Goal: Complete application form: Complete application form

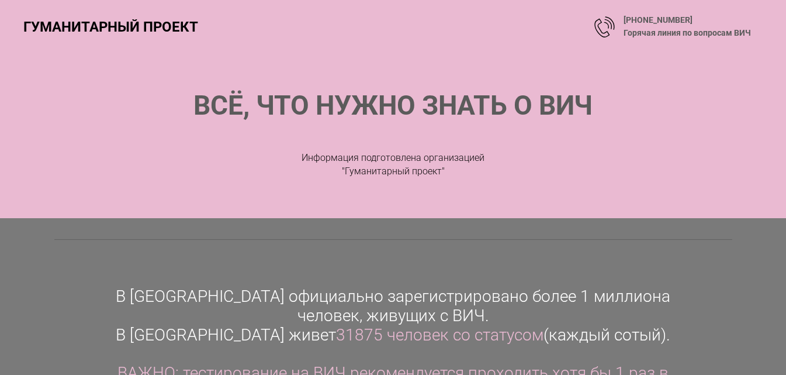
scroll to position [58, 0]
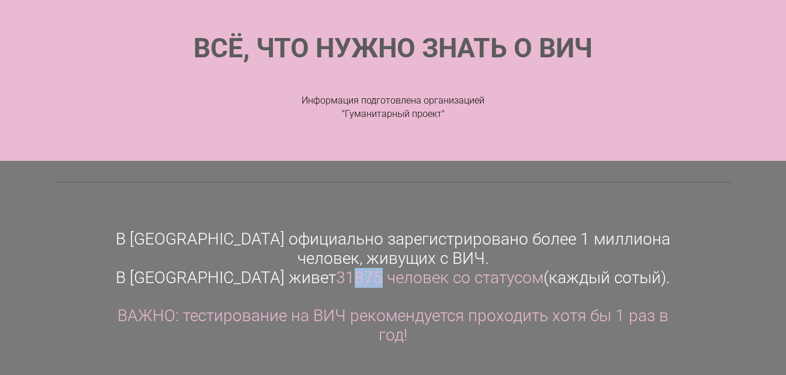
drag, startPoint x: 333, startPoint y: 281, endPoint x: 359, endPoint y: 283, distance: 25.8
click at [359, 283] on span "31875 человек со статусом" at bounding box center [439, 277] width 207 height 19
click at [352, 298] on div "В [GEOGRAPHIC_DATA] официально зарегистрировано более 1 миллиона человек, живущ…" at bounding box center [393, 287] width 561 height 115
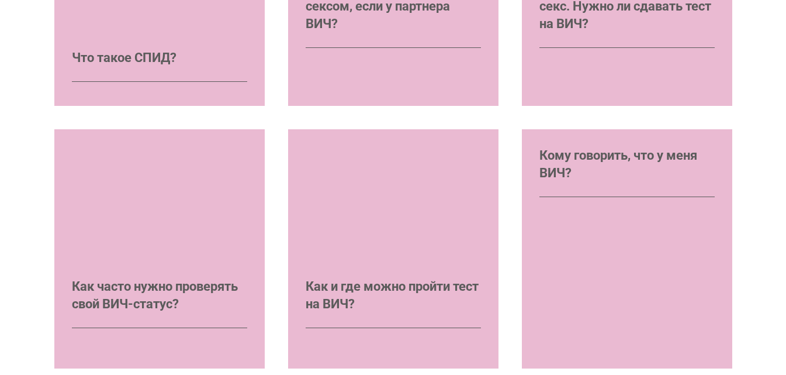
scroll to position [1403, 0]
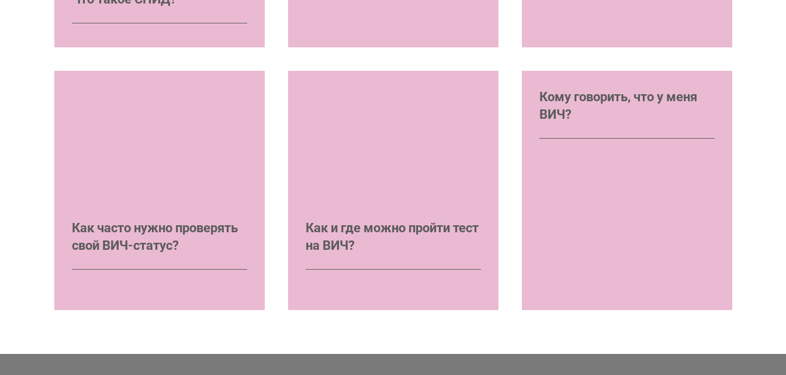
click at [591, 196] on div "Кому говорить, что у меня ВИЧ?" at bounding box center [627, 190] width 210 height 239
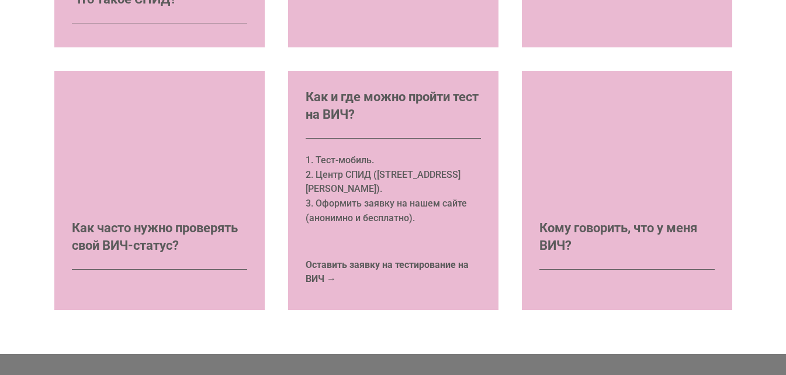
click at [354, 234] on div "1. Тест-мобиль. 2. Центр СПИД ([STREET_ADDRESS][PERSON_NAME]). 3. Оформить заяв…" at bounding box center [393, 196] width 175 height 87
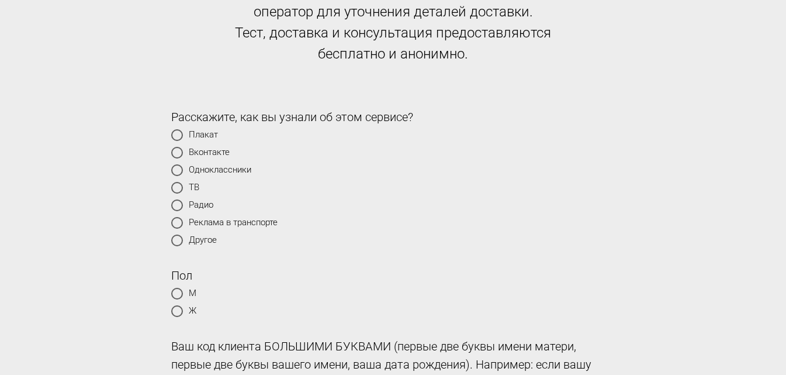
scroll to position [2040, 0]
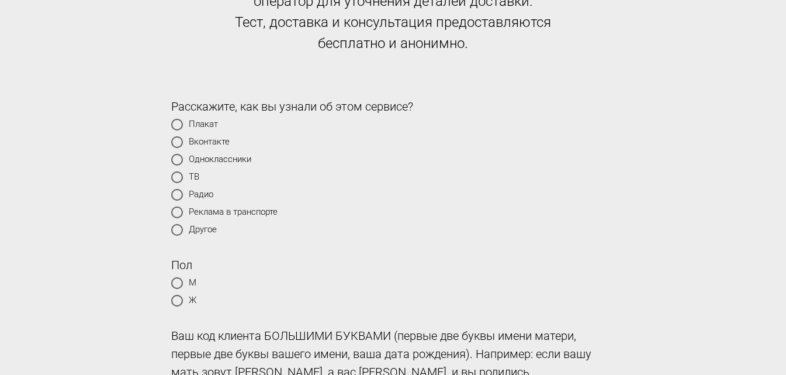
click at [213, 232] on label "Другое" at bounding box center [393, 230] width 444 height 12
click at [182, 232] on input "Другое" at bounding box center [178, 230] width 8 height 8
radio input "true"
click at [210, 228] on label "Другое" at bounding box center [393, 230] width 444 height 12
click at [182, 228] on input "Другое" at bounding box center [178, 230] width 8 height 8
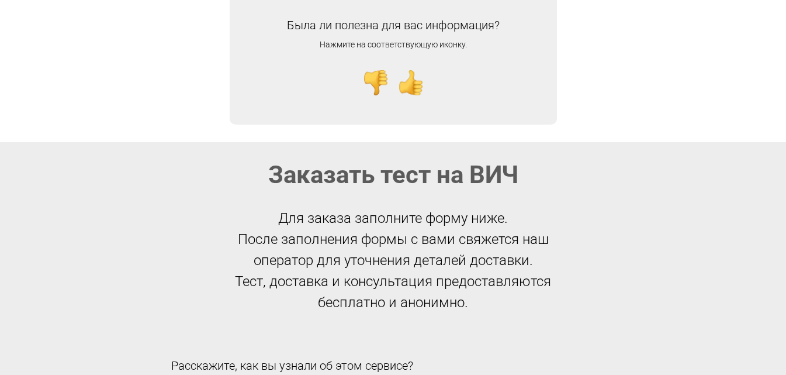
scroll to position [1806, 0]
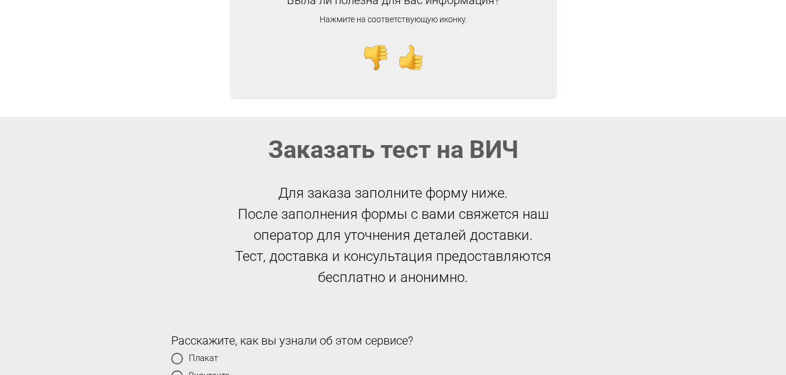
click at [296, 172] on div "Заказать тест на ВИЧ Для заказа заполните форму ниже. После заполнения формы с …" at bounding box center [393, 210] width 678 height 153
drag, startPoint x: 274, startPoint y: 180, endPoint x: 267, endPoint y: 179, distance: 6.5
click at [267, 179] on div "Заказать тест на ВИЧ Для заказа заполните форму ниже. После заполнения формы с …" at bounding box center [393, 210] width 678 height 153
click at [253, 176] on div "Заказать тест на ВИЧ Для заказа заполните форму ниже. После заполнения формы с …" at bounding box center [393, 210] width 678 height 153
click at [249, 161] on div "Заказать тест на ВИЧ" at bounding box center [393, 149] width 678 height 30
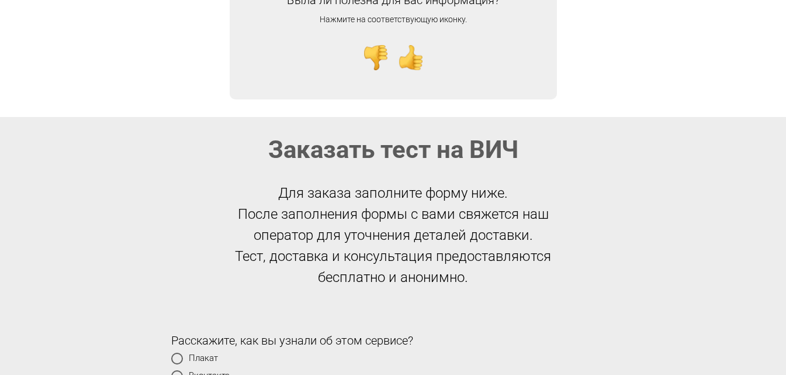
click at [236, 168] on div "Заказать тест на ВИЧ Для заказа заполните форму ниже. После заполнения формы с …" at bounding box center [393, 210] width 678 height 153
click at [207, 177] on div "Заказать тест на ВИЧ Для заказа заполните форму ниже. После заполнения формы с …" at bounding box center [393, 210] width 678 height 153
click at [178, 184] on div "Заказать тест на ВИЧ Для заказа заполните форму ниже. После заполнения формы с …" at bounding box center [393, 210] width 678 height 153
click at [165, 184] on div "Заказать тест на ВИЧ Для заказа заполните форму ниже. После заполнения формы с …" at bounding box center [393, 210] width 678 height 153
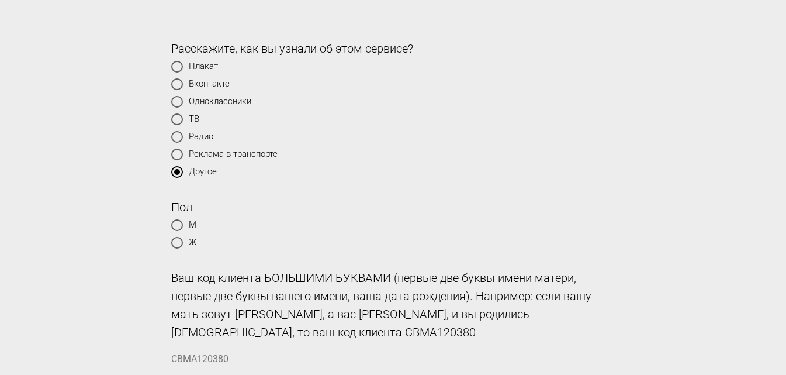
scroll to position [2098, 0]
click at [178, 240] on div at bounding box center [177, 242] width 12 height 12
click at [178, 240] on input "Ж" at bounding box center [178, 242] width 8 height 8
radio input "true"
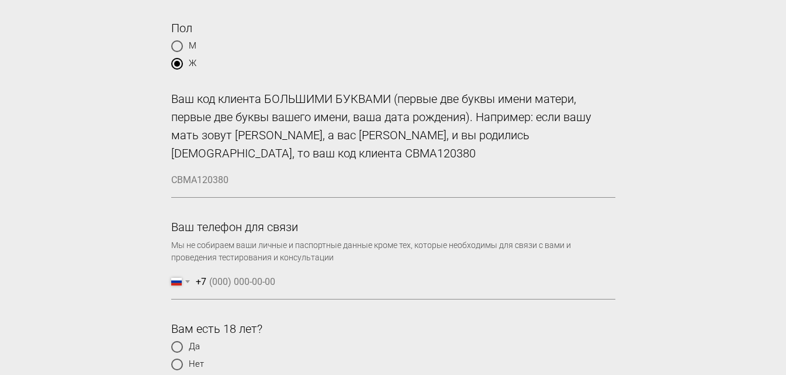
scroll to position [2332, 0]
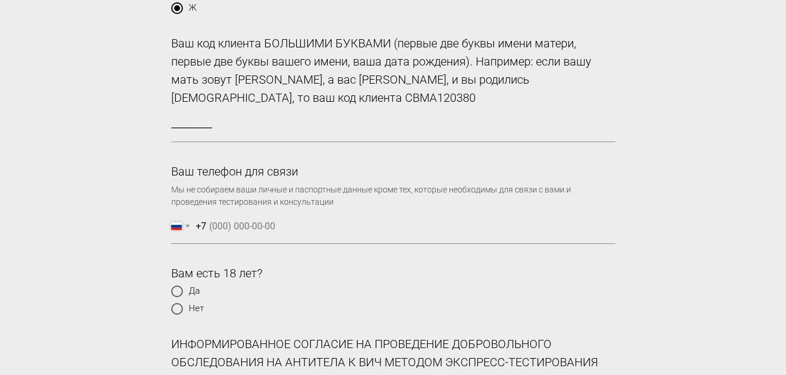
click at [240, 132] on input "__________" at bounding box center [393, 124] width 444 height 35
type input "СВПО120106"
click at [206, 126] on input "СВПО120106" at bounding box center [393, 124] width 444 height 35
click at [215, 128] on input "СВПО120106" at bounding box center [393, 124] width 444 height 35
click at [233, 123] on input "СВПО120106" at bounding box center [393, 124] width 444 height 35
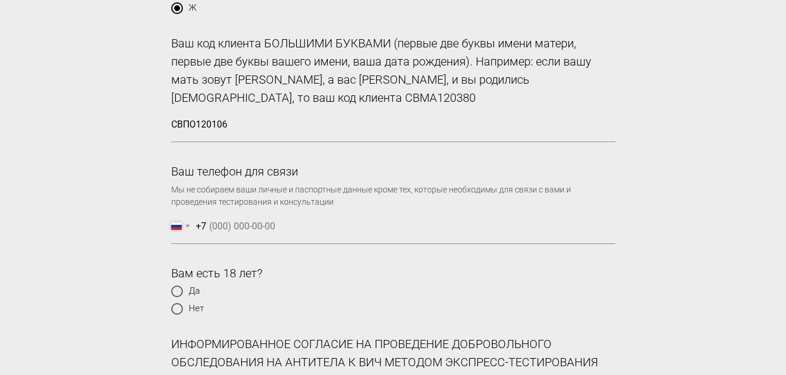
click at [184, 123] on input "СВПО120106" at bounding box center [393, 124] width 444 height 35
click at [197, 124] on input "СВПО120106" at bounding box center [393, 124] width 444 height 35
click at [208, 128] on input "СВПО120106" at bounding box center [393, 124] width 444 height 35
click at [217, 128] on input "СВПО120106" at bounding box center [393, 124] width 444 height 35
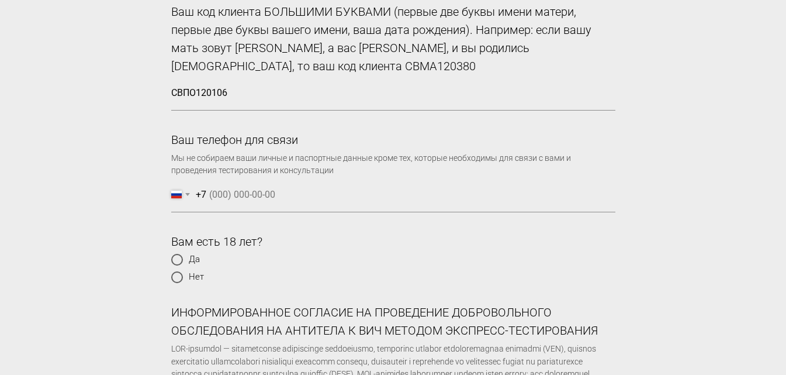
scroll to position [2391, 0]
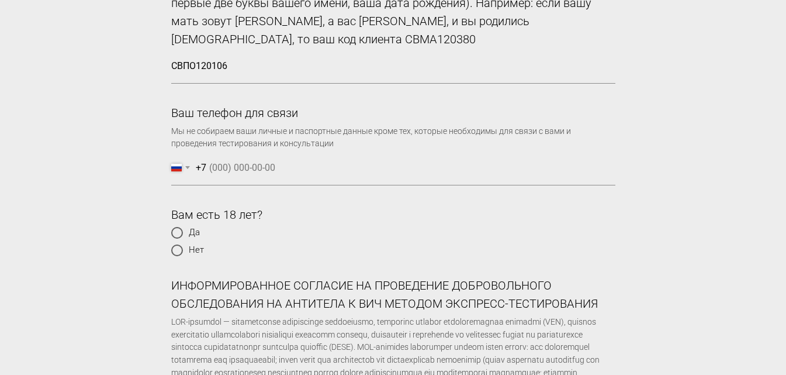
click at [224, 171] on input "Ваш телефон для связи" at bounding box center [412, 167] width 406 height 34
type input "[PHONE_NUMBER]"
click at [179, 230] on div at bounding box center [177, 233] width 12 height 12
click at [179, 230] on input "Да" at bounding box center [178, 233] width 8 height 8
radio input "true"
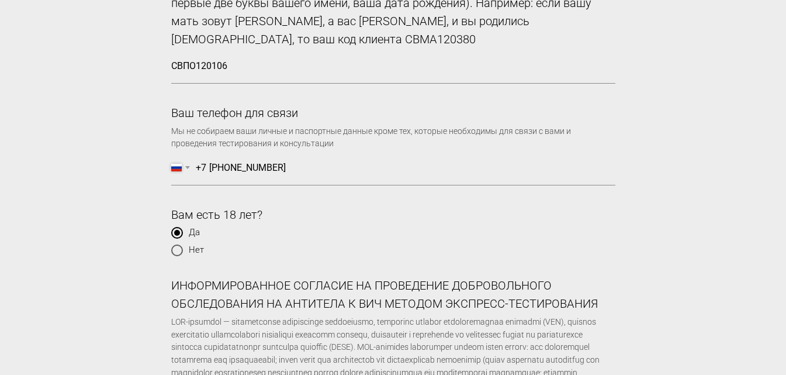
click at [173, 250] on div at bounding box center [177, 250] width 12 height 12
click at [174, 250] on input "Нет" at bounding box center [178, 250] width 8 height 8
radio input "true"
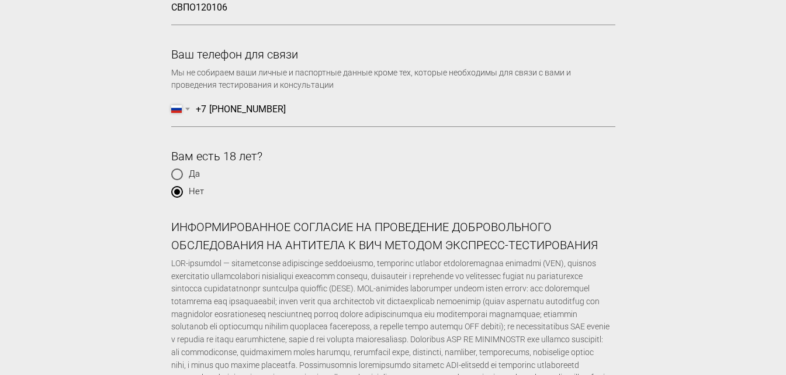
click at [172, 171] on div at bounding box center [177, 174] width 12 height 12
click at [174, 171] on input "Да" at bounding box center [178, 174] width 8 height 8
radio input "true"
click at [708, 214] on div "Расскажите, как вы узнали об этом сервисе? Плакат Вконтакте Одноклассники ТВ Ра…" at bounding box center [393, 225] width 701 height 1074
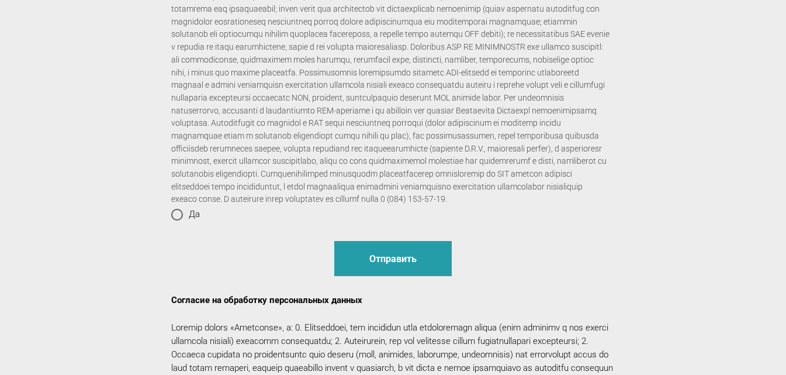
scroll to position [2800, 0]
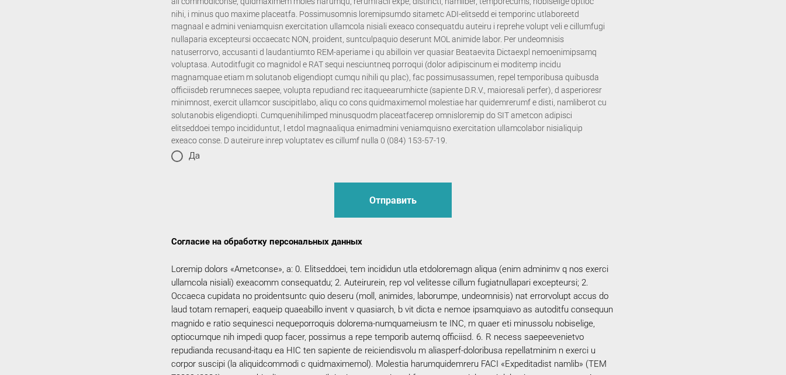
click at [183, 162] on label "Да" at bounding box center [393, 156] width 444 height 12
click at [182, 160] on input "Да" at bounding box center [178, 156] width 8 height 8
radio input "true"
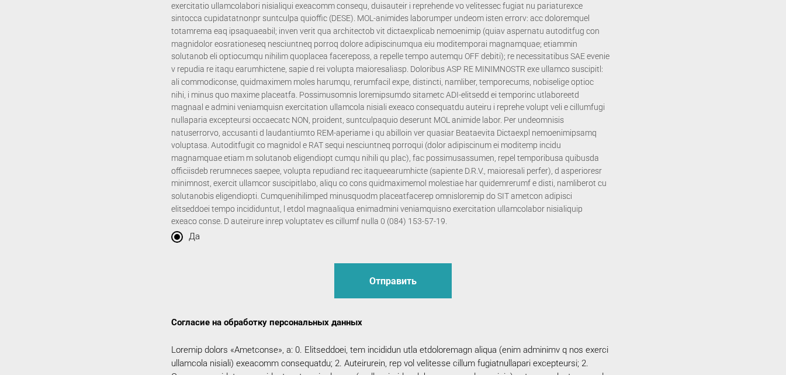
scroll to position [2740, 0]
